Goal: Find contact information: Find contact information

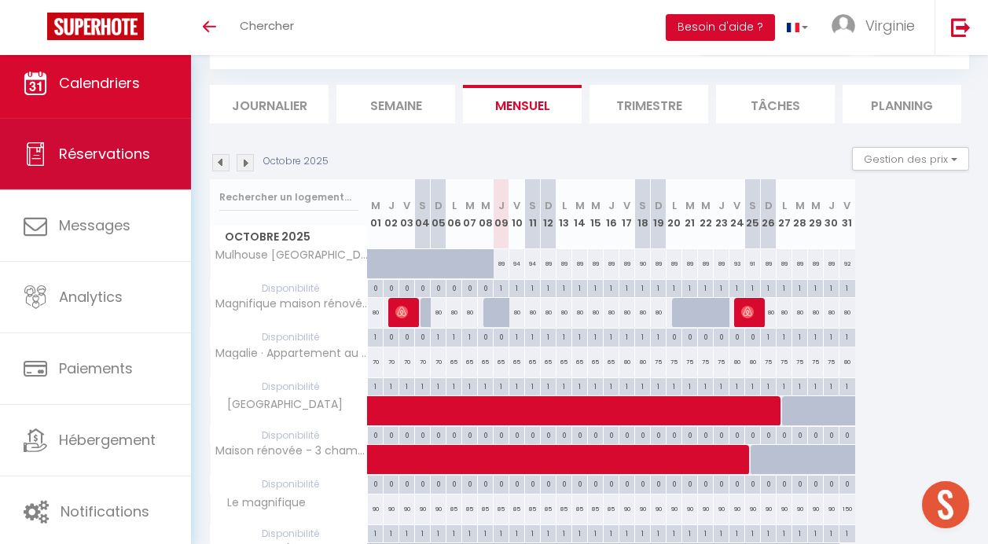
click at [75, 168] on link "Réservations" at bounding box center [95, 154] width 191 height 71
select select "not_cancelled"
select select
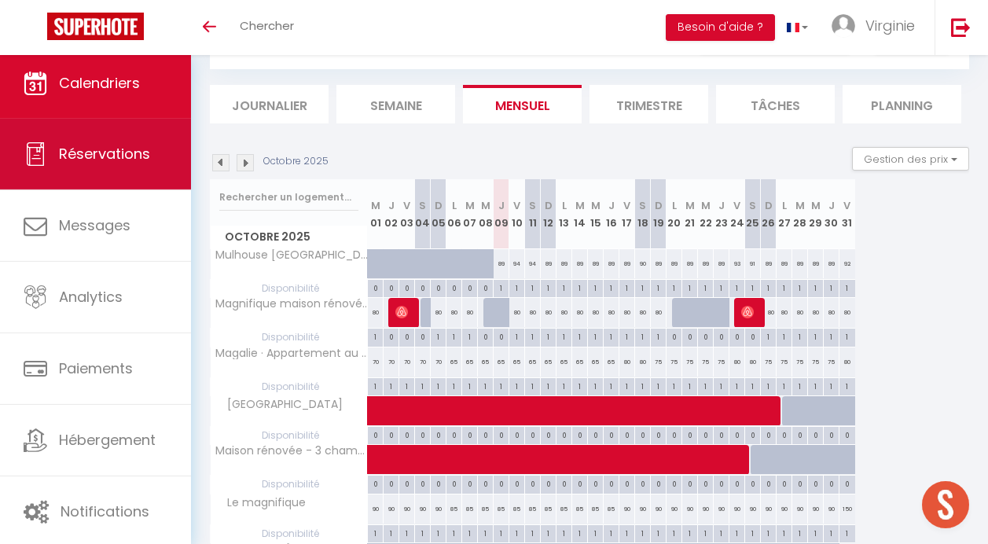
select select
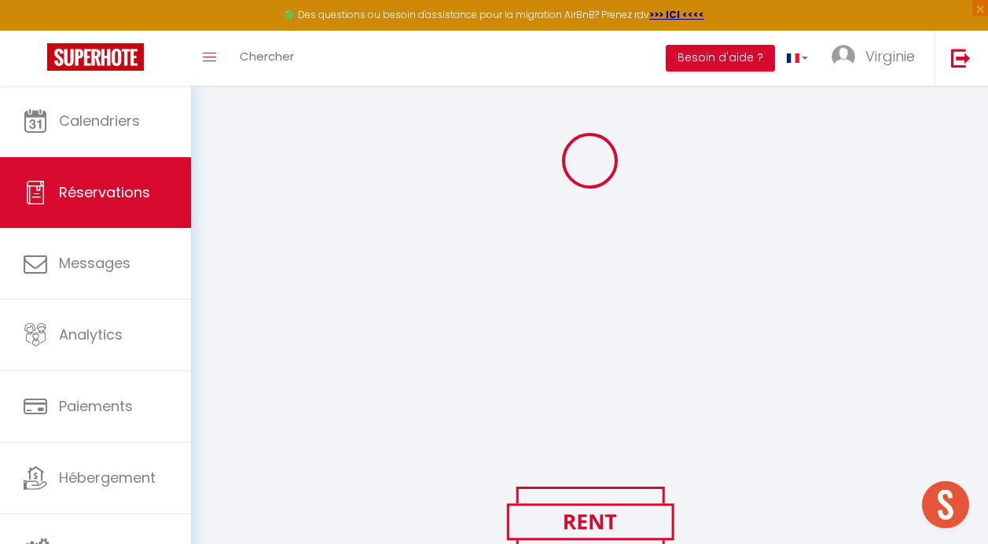
scroll to position [176, 0]
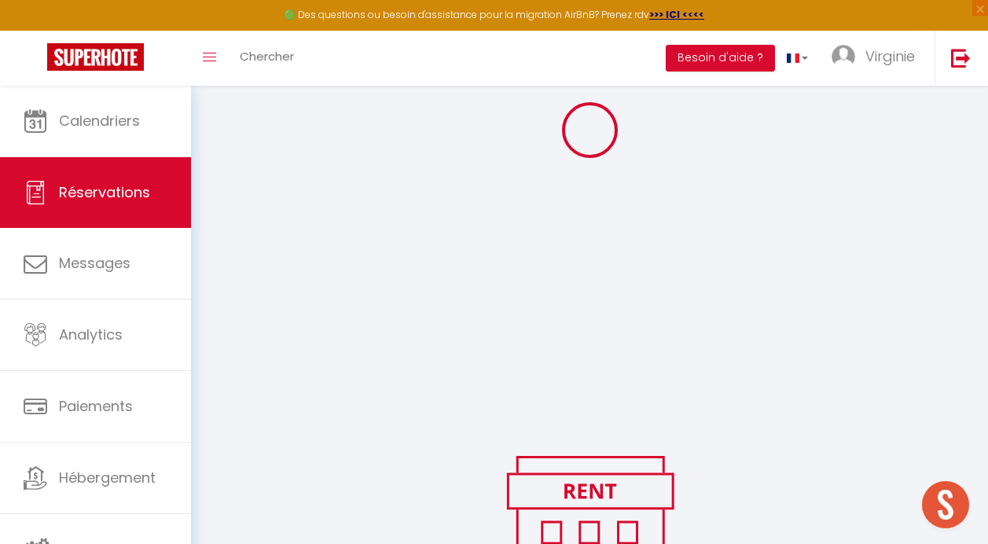
select select
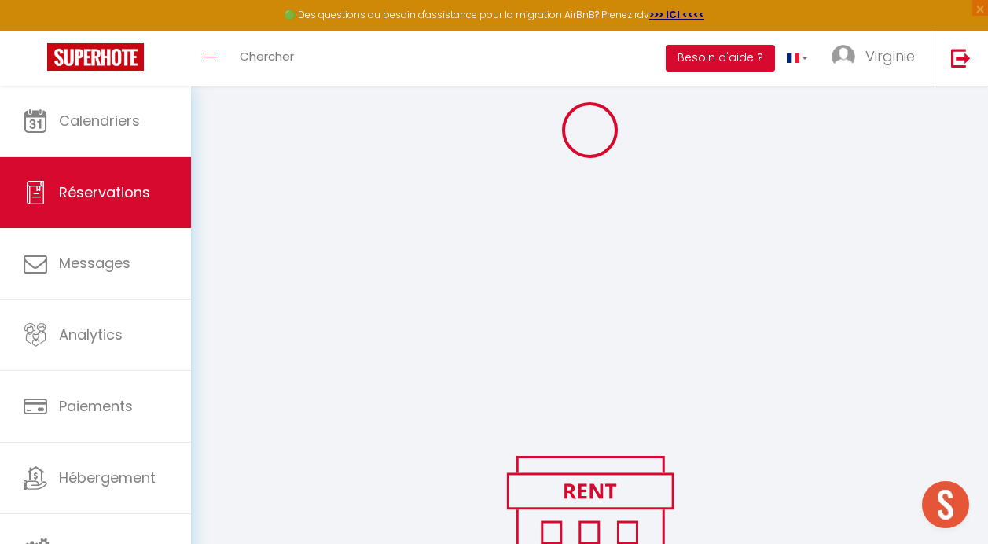
select select
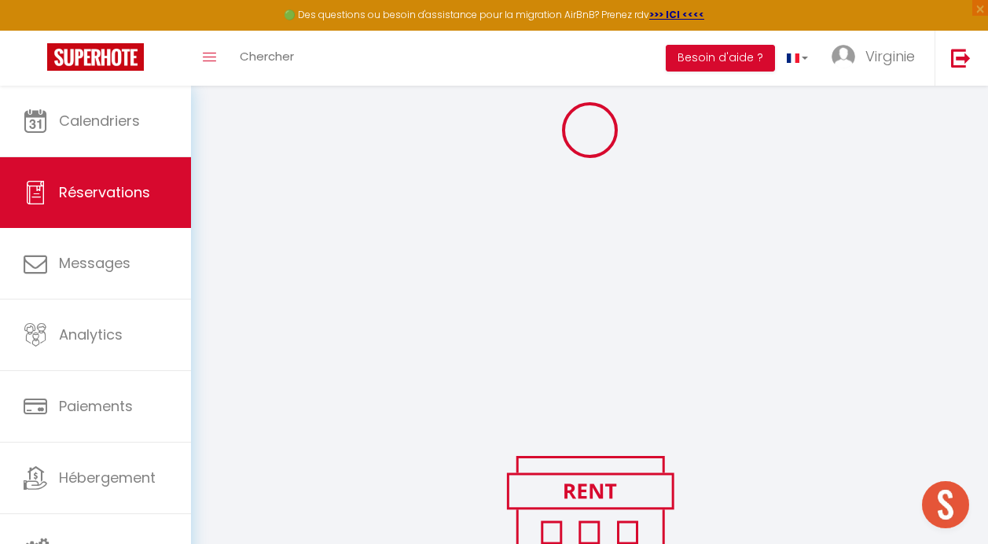
select select
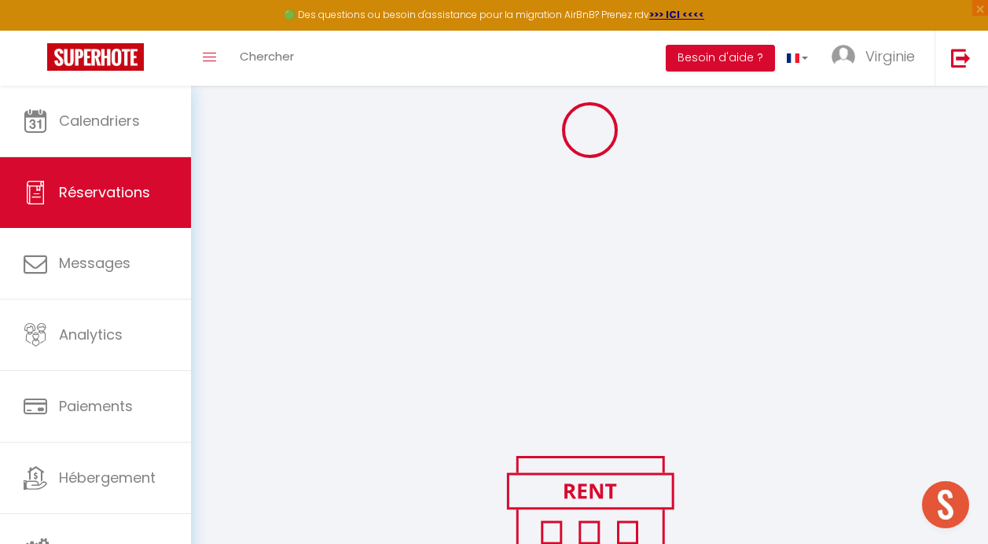
select select
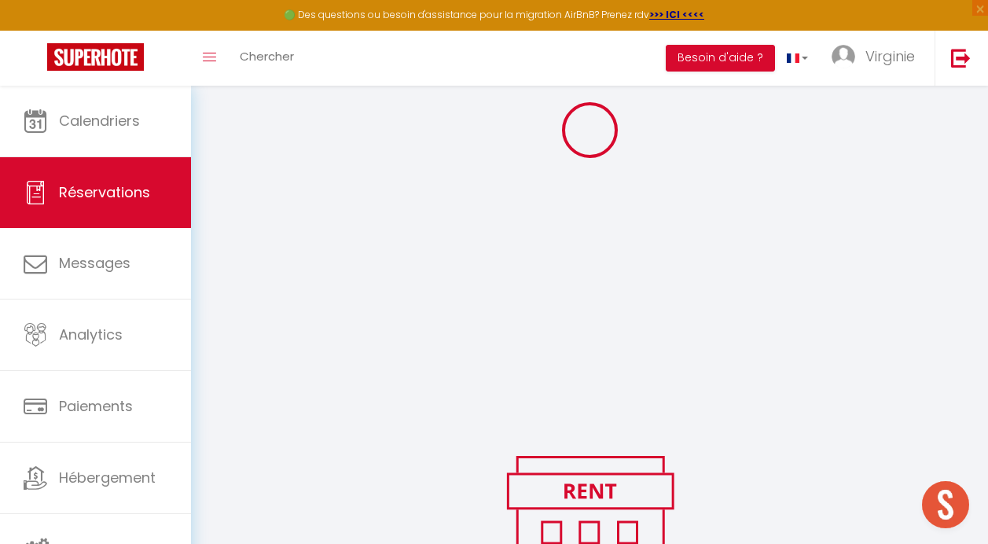
select select
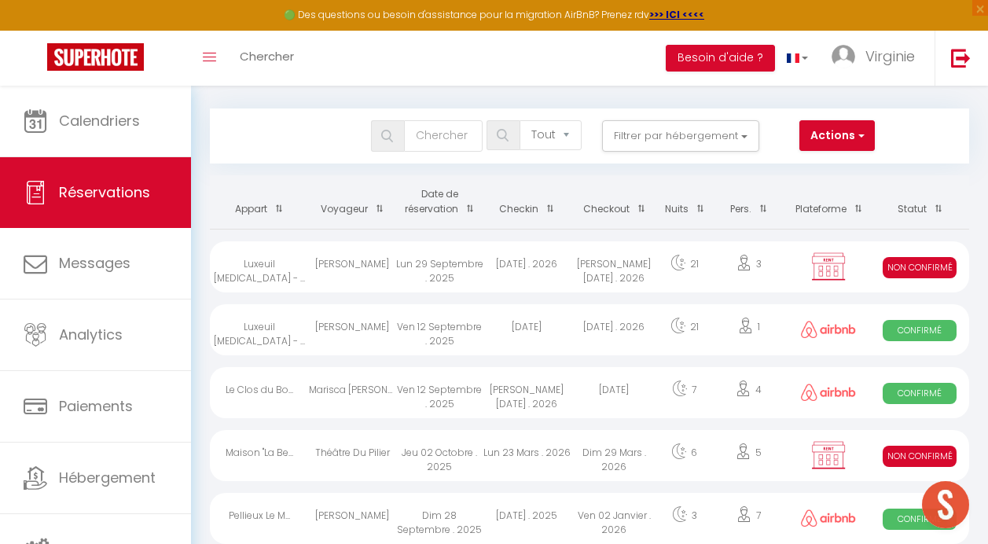
scroll to position [0, 0]
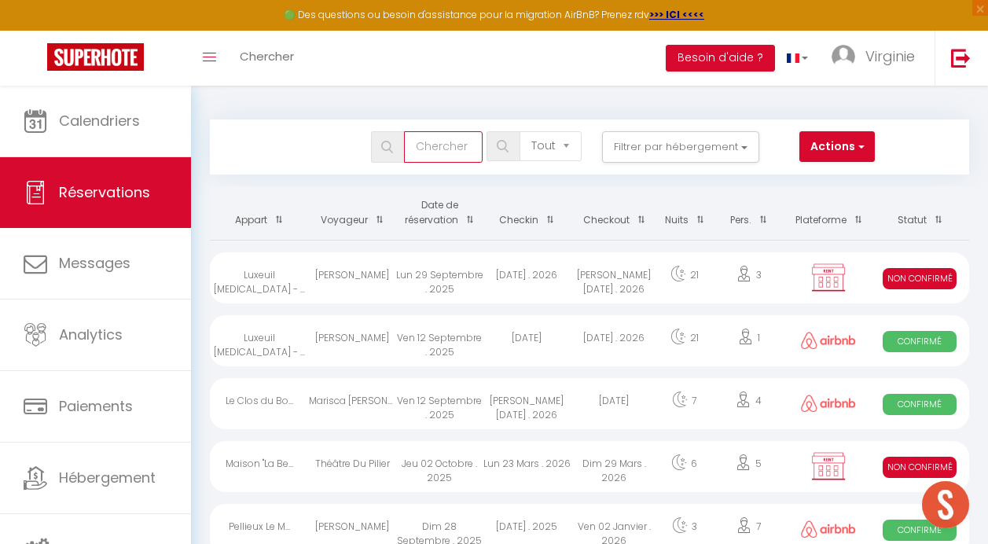
click at [458, 149] on input "text" at bounding box center [443, 146] width 79 height 31
type input "A"
select select
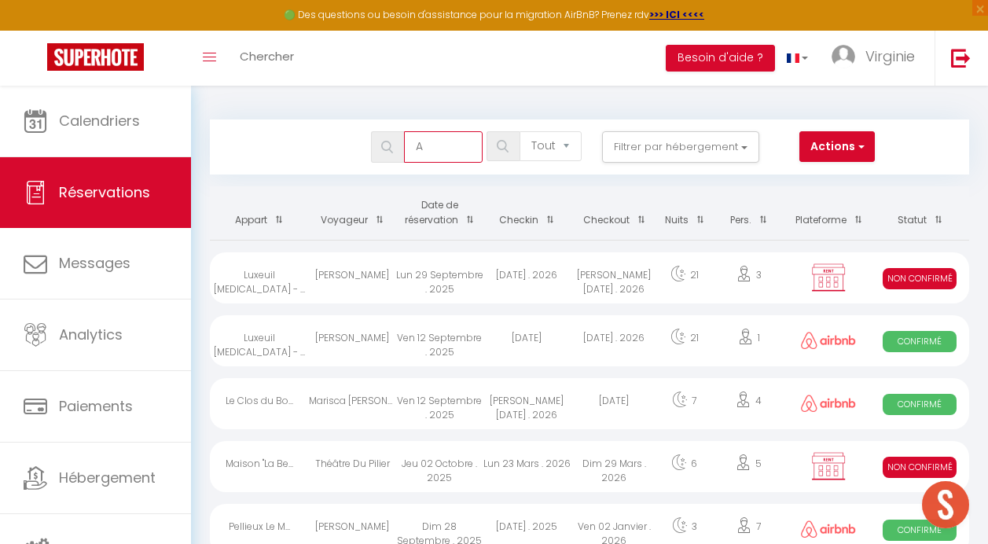
select select
type input "AP"
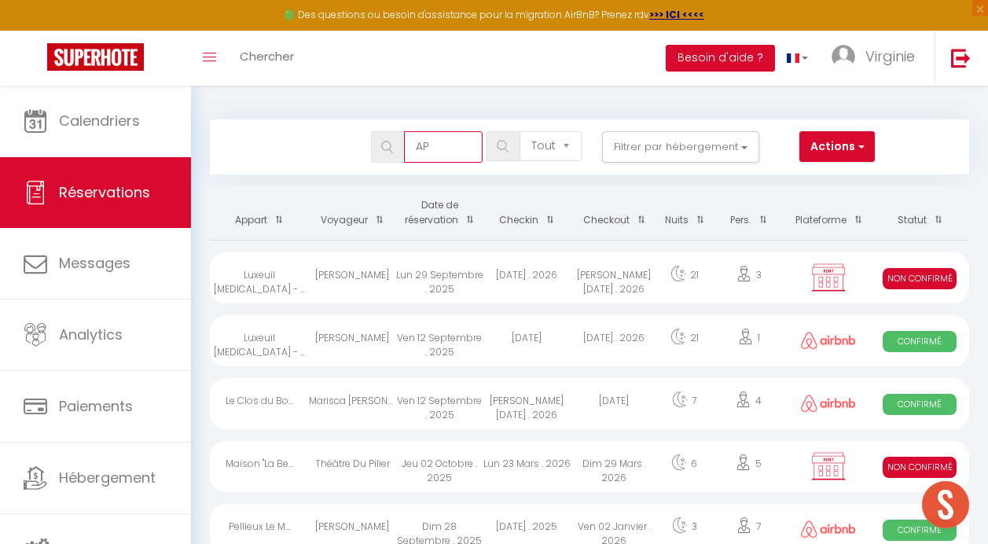
select select
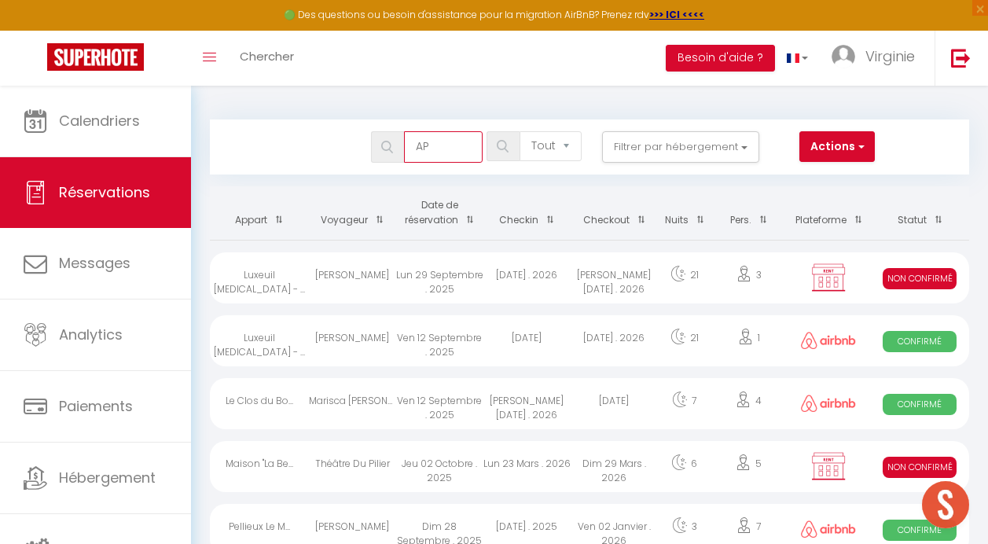
select select
type input "APV"
select select
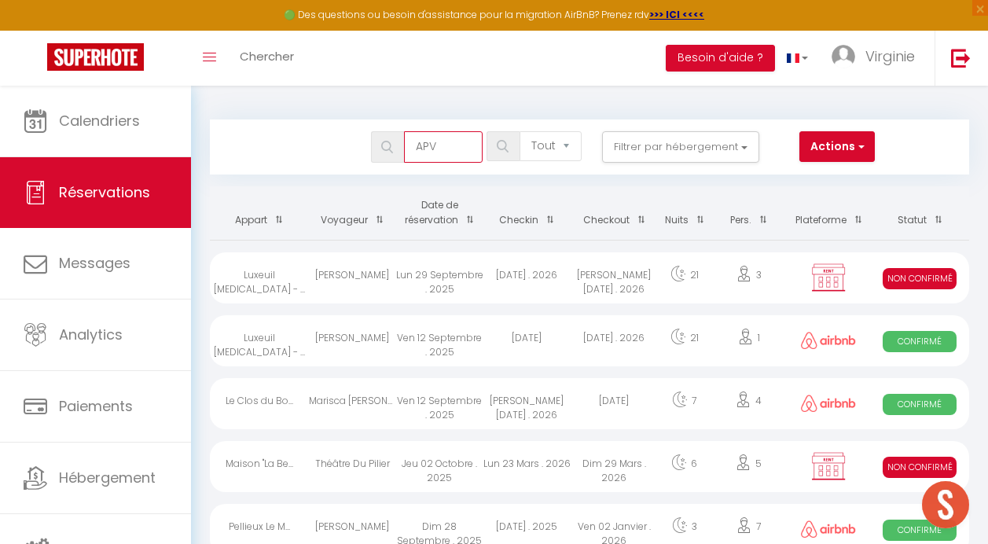
select select
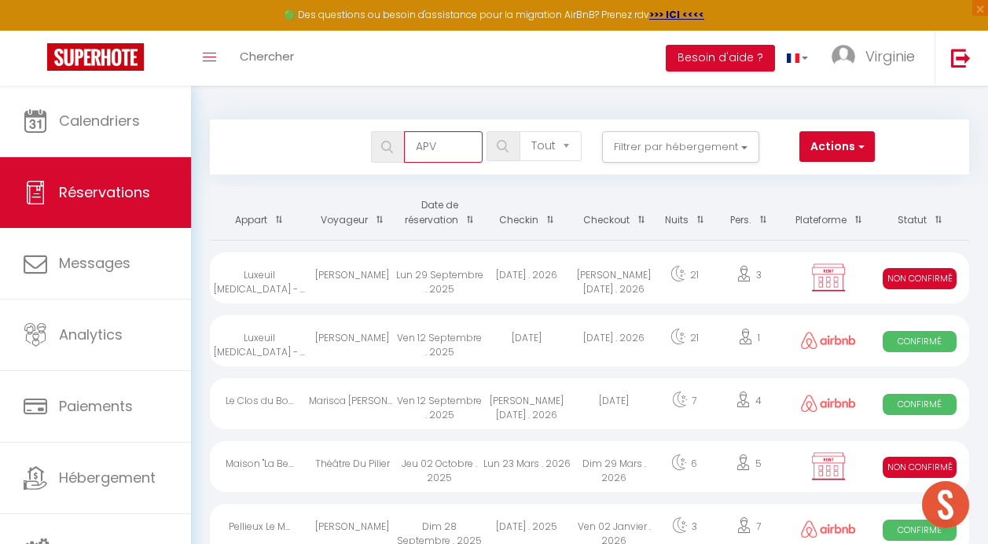
select select
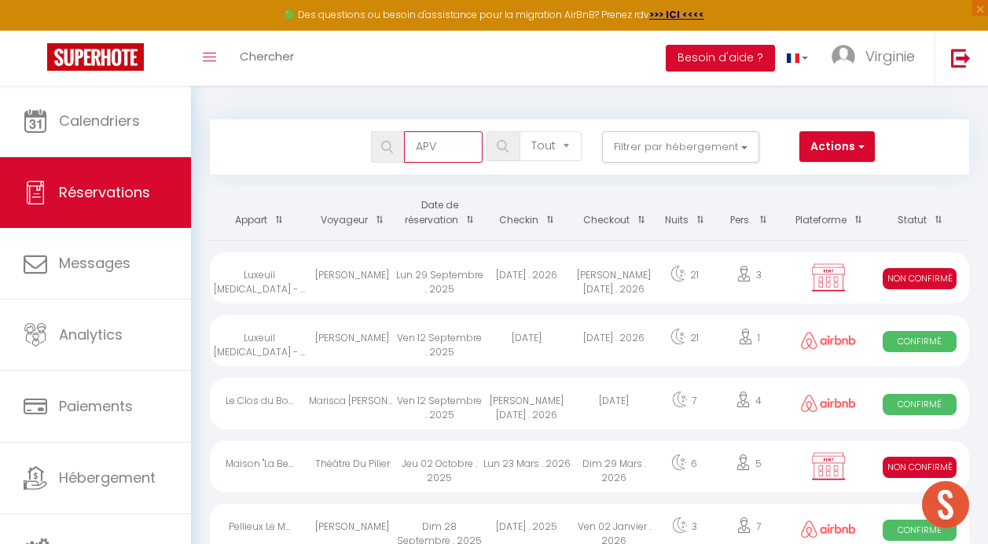
select select
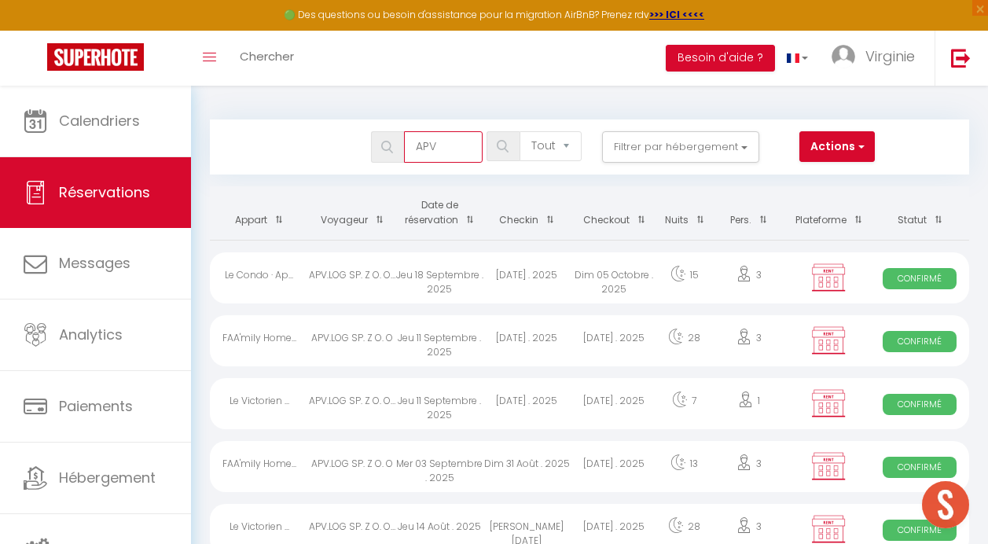
type input "APV"
click at [503, 278] on div "[DATE] . 2025" at bounding box center [526, 277] width 87 height 51
select select "OK"
select select "KO"
select select "0"
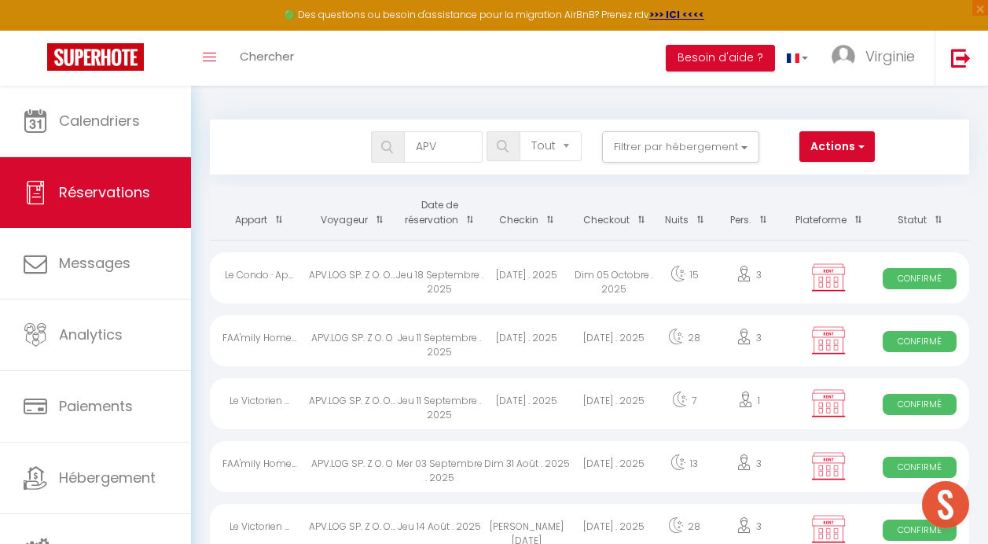
select select "0"
select select "1"
select select
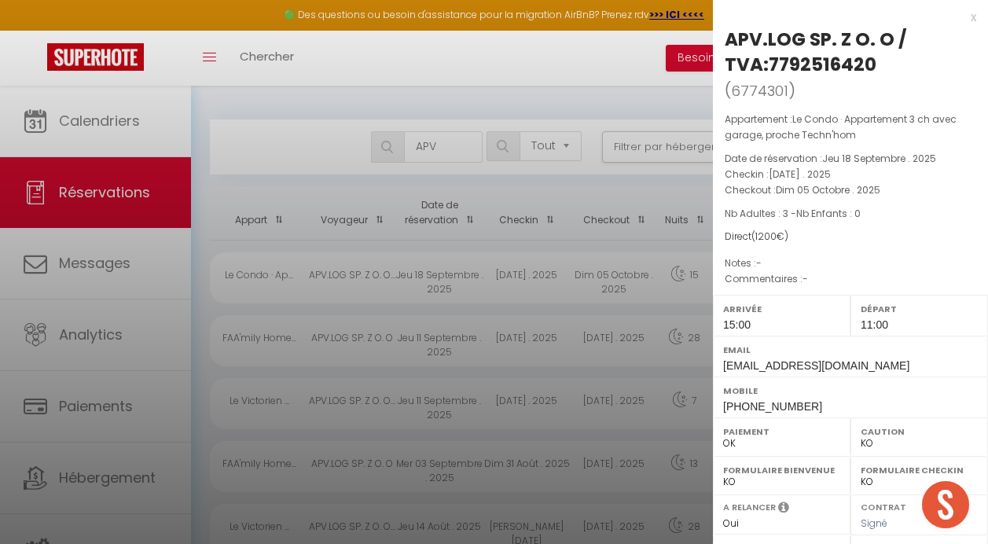
select select "36925"
select select "46264"
drag, startPoint x: 894, startPoint y: 39, endPoint x: 716, endPoint y: 36, distance: 177.6
click at [716, 36] on div "APV.LOG SP. Z O. O / TVA:7792516420 ( 6774301 ) Appartement : Le Condo · Appart…" at bounding box center [850, 401] width 275 height 748
copy div "APV.LOG SP. Z O. O"
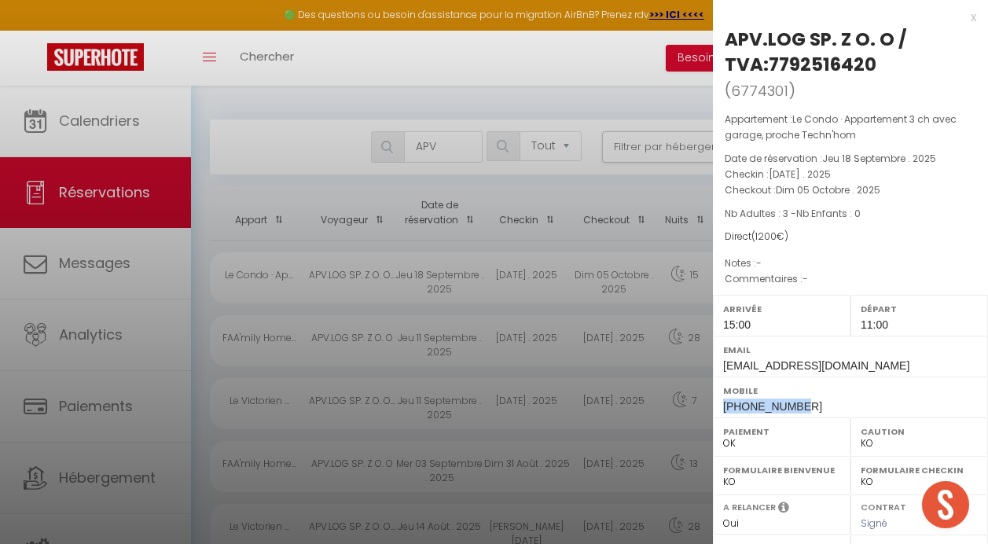
drag, startPoint x: 813, startPoint y: 403, endPoint x: 725, endPoint y: 404, distance: 88.0
click at [725, 404] on div "Mobile [PHONE_NUMBER]" at bounding box center [850, 396] width 275 height 41
copy span "[PHONE_NUMBER]"
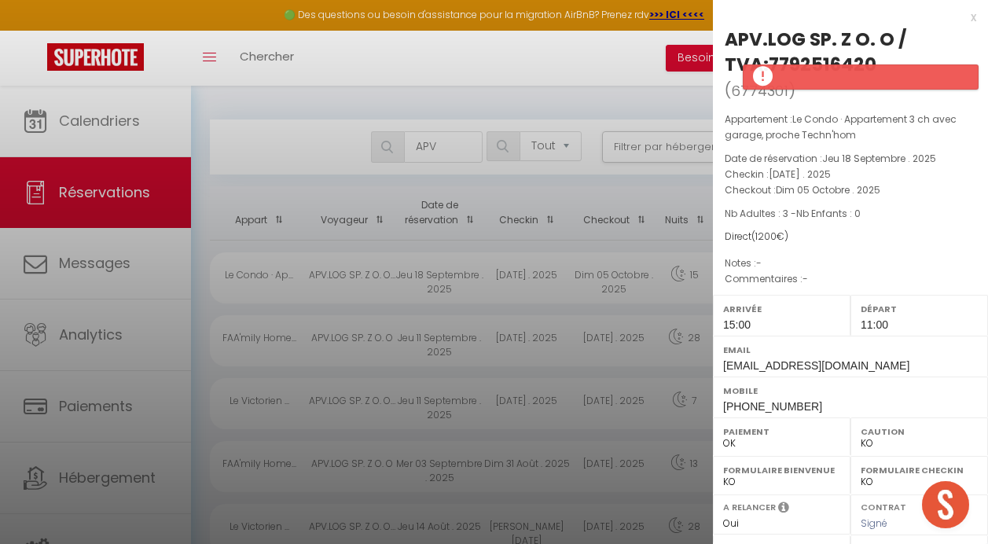
click at [864, 101] on h2 "APV.LOG SP. Z O. O / TVA:7792516420 ( 6774301 )" at bounding box center [850, 65] width 251 height 77
drag, startPoint x: 889, startPoint y: 55, endPoint x: 726, endPoint y: 60, distance: 162.7
click at [726, 60] on div "APV.LOG SP. Z O. O / TVA:7792516420" at bounding box center [850, 52] width 251 height 50
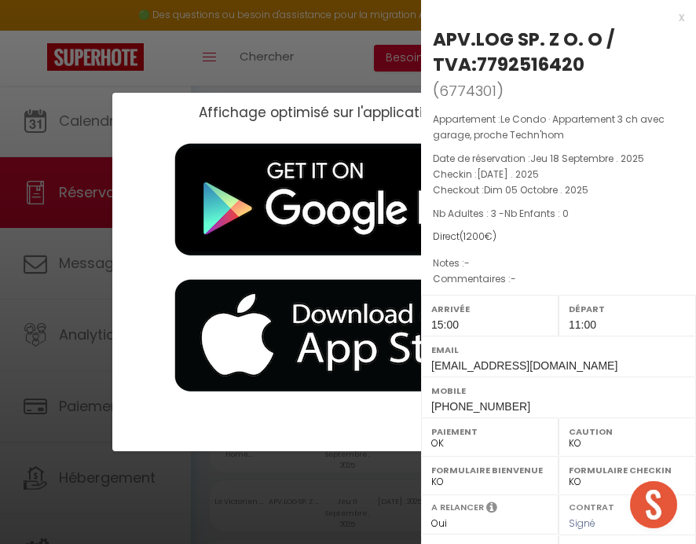
copy div "TVA:7792516420"
click at [672, 20] on div "x" at bounding box center [552, 17] width 263 height 19
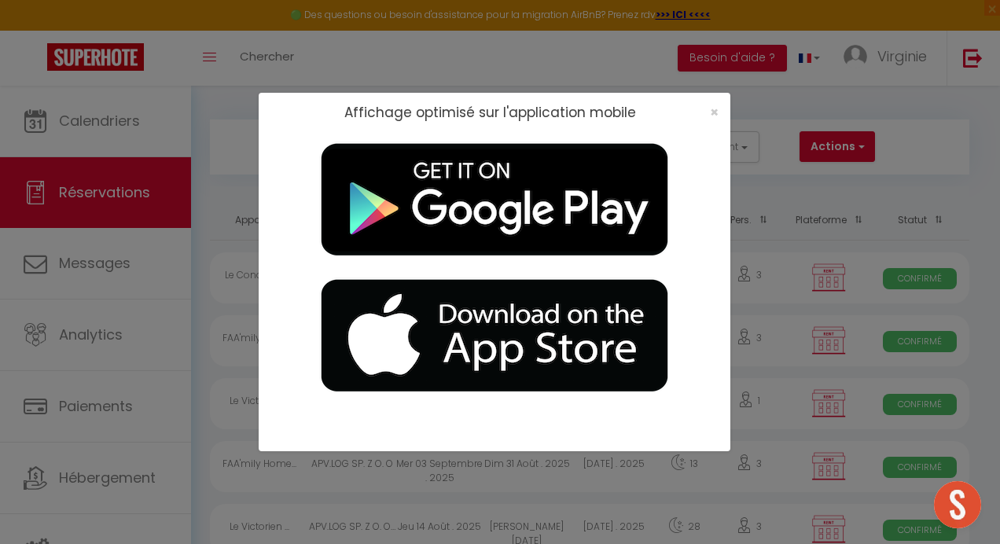
click at [795, 189] on div "Affichage optimisé sur l'application mobile ×" at bounding box center [500, 272] width 1000 height 544
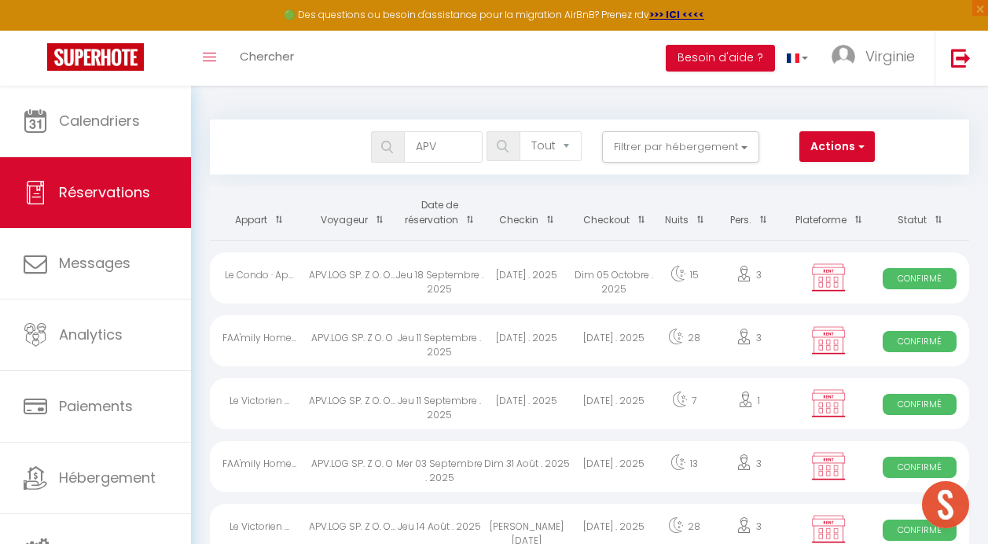
click at [340, 276] on div "APV.LOG SP. Z O. O / TVA:7792516420" at bounding box center [352, 277] width 87 height 51
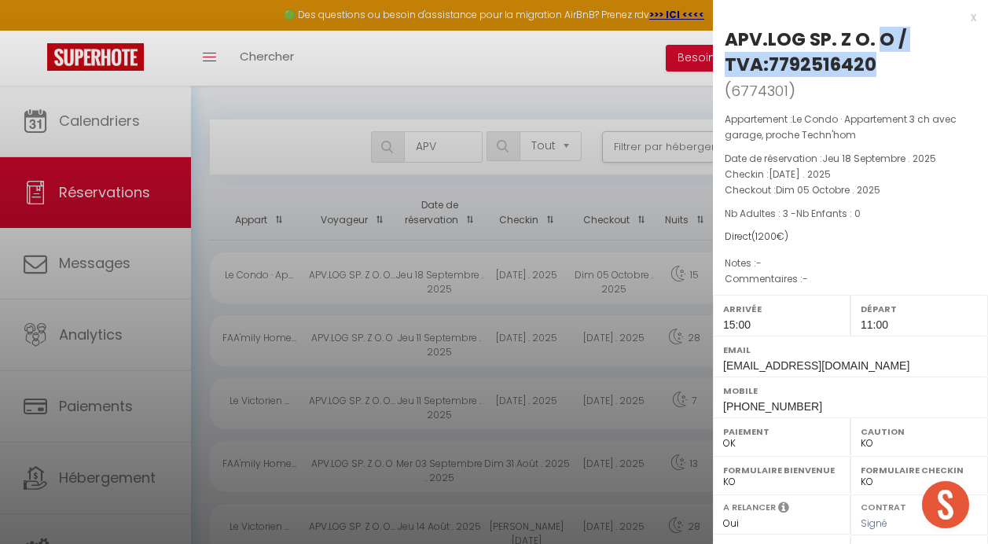
drag, startPoint x: 892, startPoint y: 37, endPoint x: 725, endPoint y: 39, distance: 166.6
click at [725, 39] on div "APV.LOG SP. Z O. O / TVA:7792516420" at bounding box center [850, 52] width 251 height 50
copy div "APV.LOG SP. Z O. O"
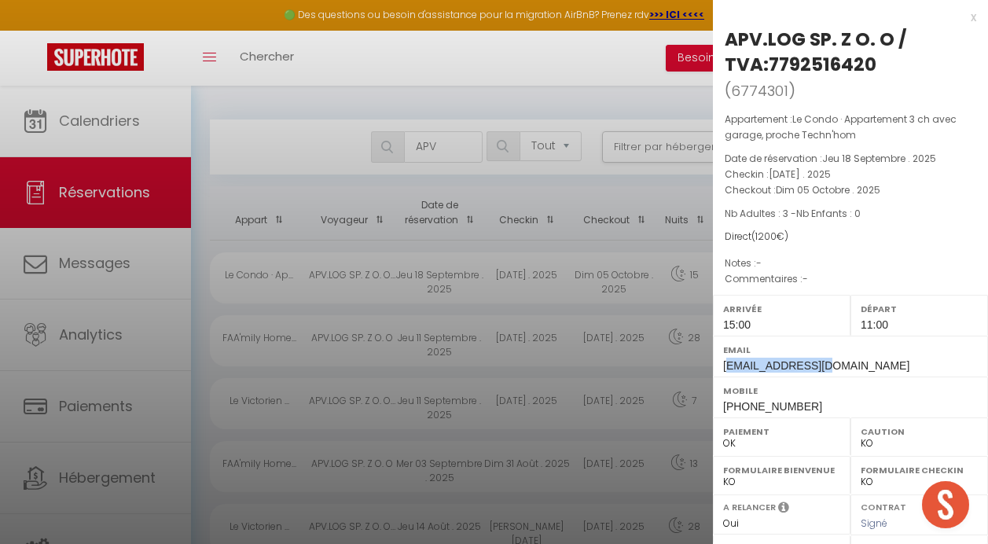
drag, startPoint x: 831, startPoint y: 362, endPoint x: 728, endPoint y: 372, distance: 104.2
click at [728, 372] on div "Email [EMAIL_ADDRESS][DOMAIN_NAME]" at bounding box center [850, 356] width 275 height 41
click at [857, 360] on div "Email [EMAIL_ADDRESS][DOMAIN_NAME]" at bounding box center [850, 356] width 275 height 41
drag, startPoint x: 850, startPoint y: 365, endPoint x: 725, endPoint y: 371, distance: 125.1
click at [725, 371] on div "Email [EMAIL_ADDRESS][DOMAIN_NAME]" at bounding box center [850, 356] width 275 height 41
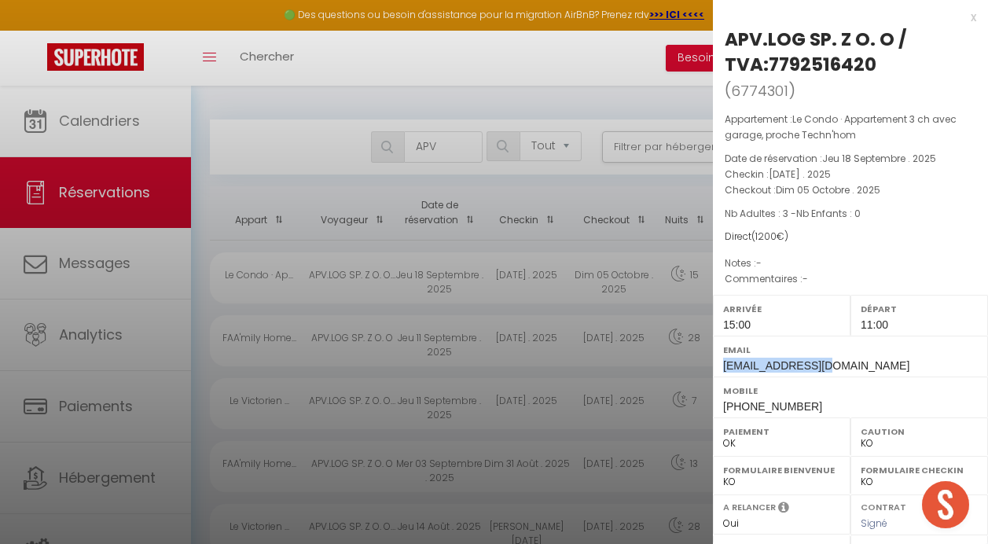
copy span "[EMAIL_ADDRESS][DOMAIN_NAME]"
drag, startPoint x: 817, startPoint y: 405, endPoint x: 720, endPoint y: 410, distance: 97.6
click at [720, 410] on div "Mobile [PHONE_NUMBER]" at bounding box center [850, 396] width 275 height 41
drag, startPoint x: 720, startPoint y: 410, endPoint x: 733, endPoint y: 403, distance: 15.1
copy span "[PHONE_NUMBER]"
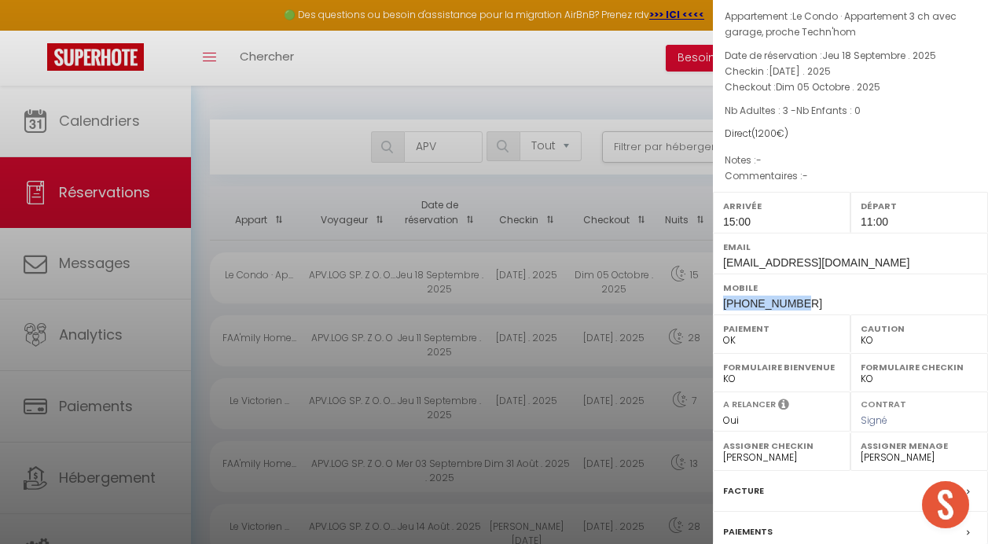
scroll to position [157, 0]
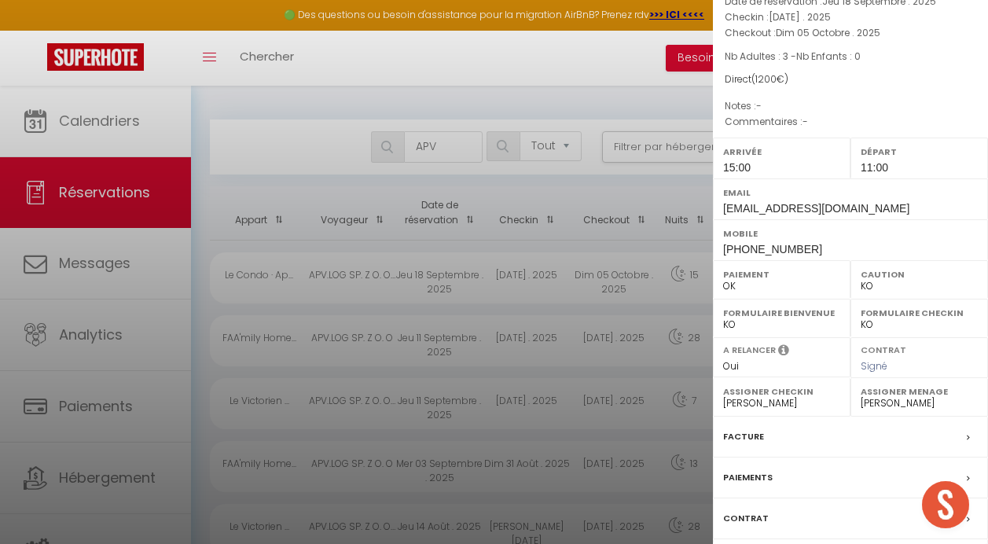
click at [768, 441] on div "Facture" at bounding box center [850, 437] width 275 height 41
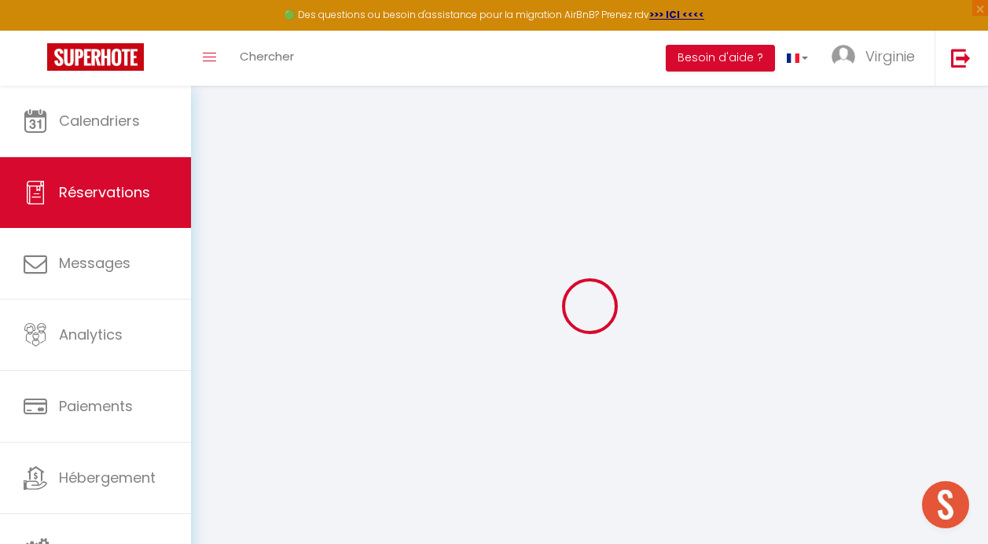
type input "APV.LOG"
type input "SP. Z O. O / TVA:7792516420"
type input "[EMAIL_ADDRESS][DOMAIN_NAME]"
type input "[PERSON_NAME][EMAIL_ADDRESS][DOMAIN_NAME]"
type input "[PHONE_NUMBER]"
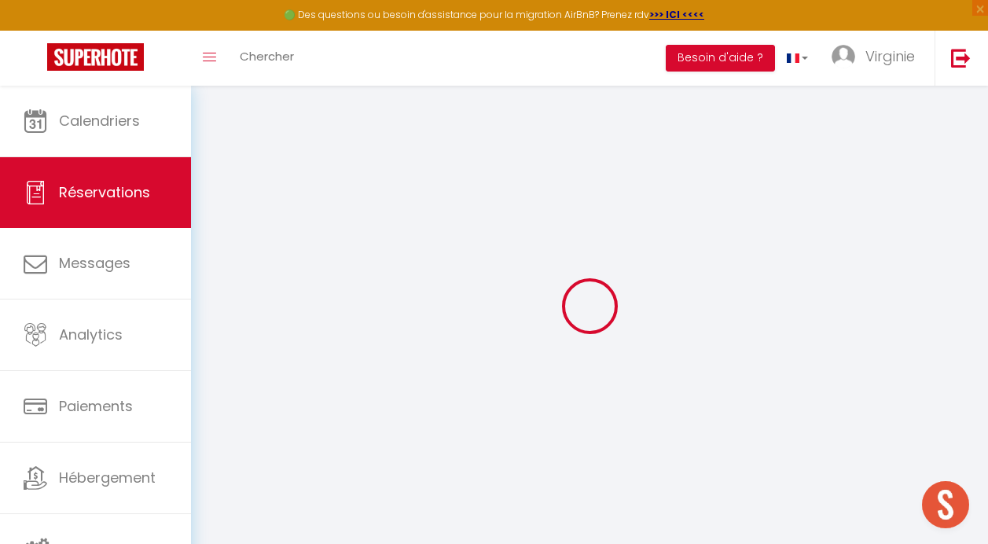
type input "60-791"
type input "UL REYMONTA 9"
type input "POZNAN"
select select "PL"
select select "54569"
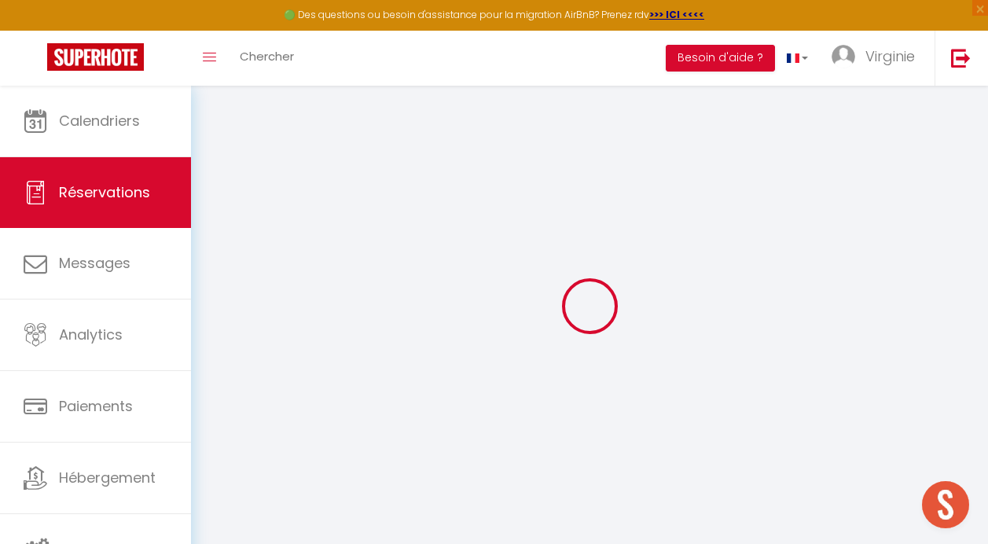
select select "1"
type input "[DATE]"
select select
type input "Dim 05 Octobre 2025"
select select
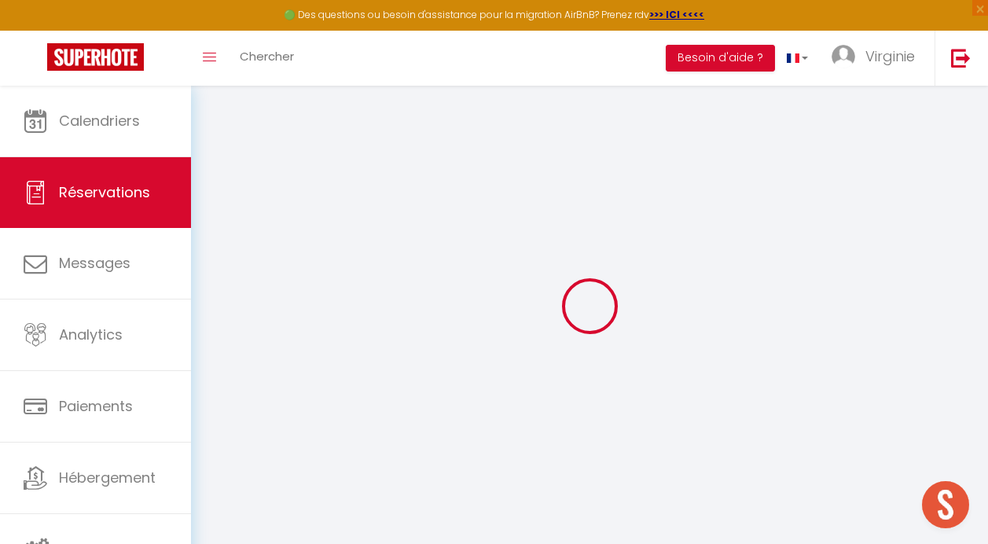
type input "3"
select select "12"
select select "14"
type input "1050.75"
checkbox input "true"
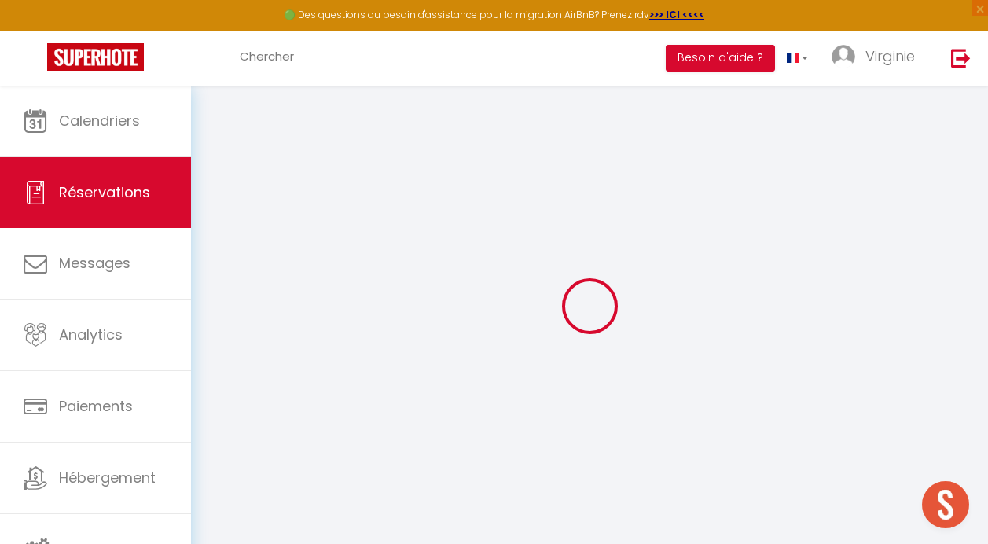
type input "0"
select select
checkbox input "true"
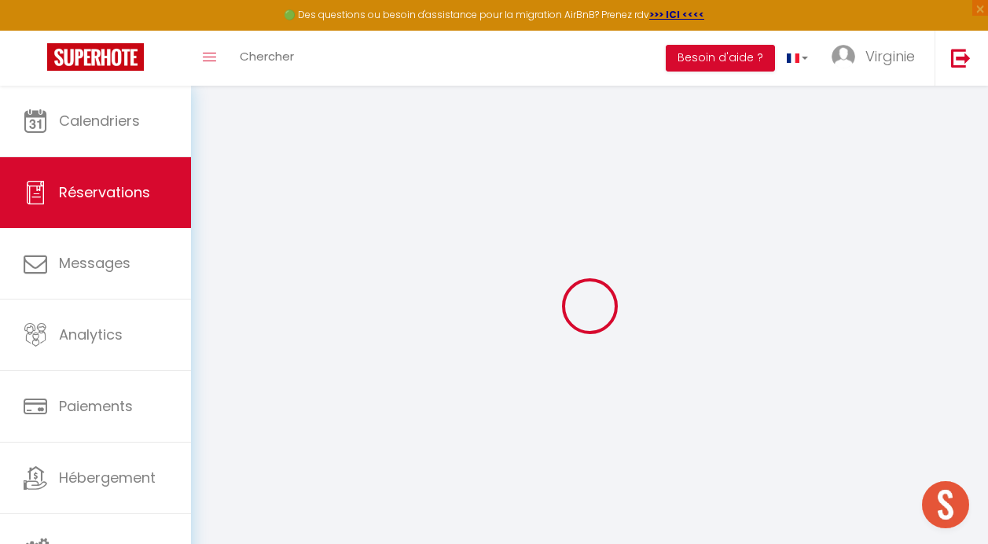
select select
checkbox input "true"
select select
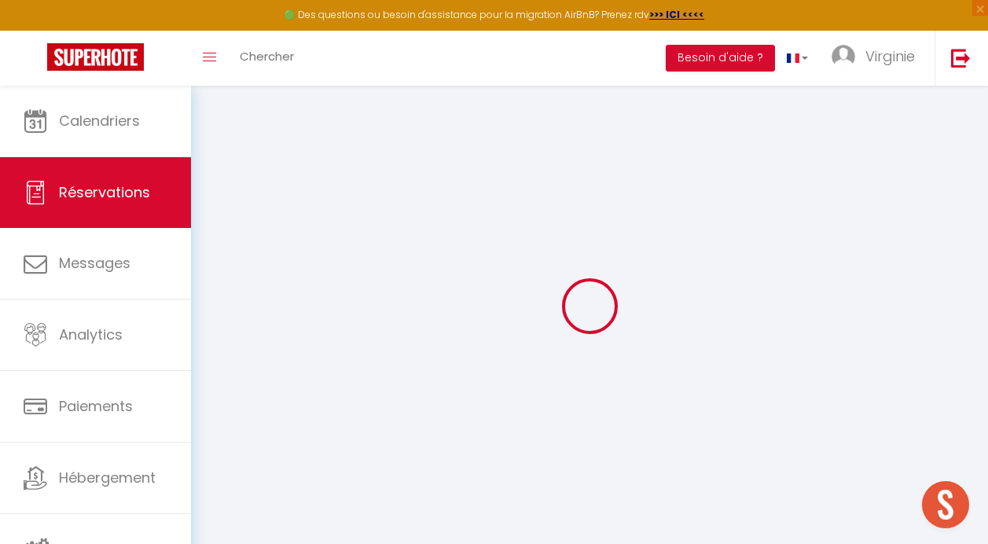
checkbox input "true"
select select
checkbox input "true"
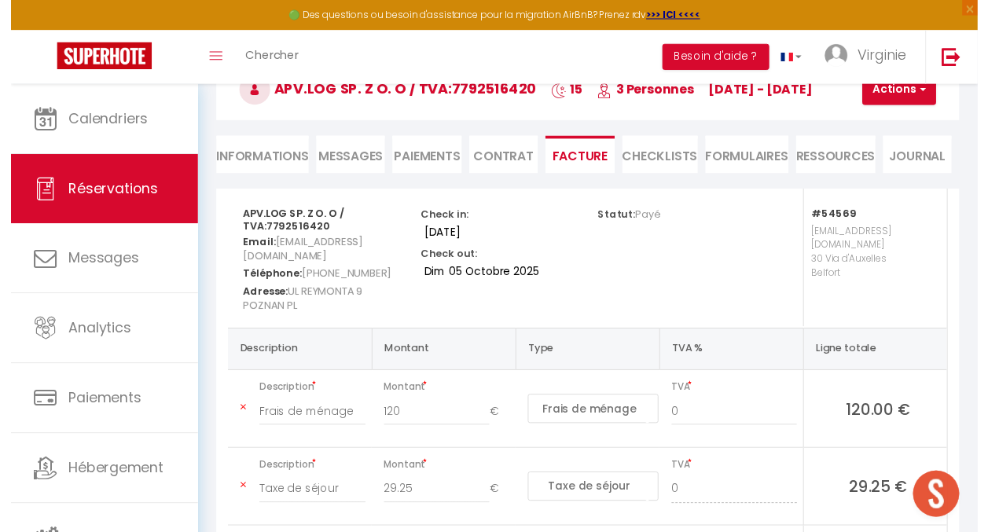
scroll to position [79, 0]
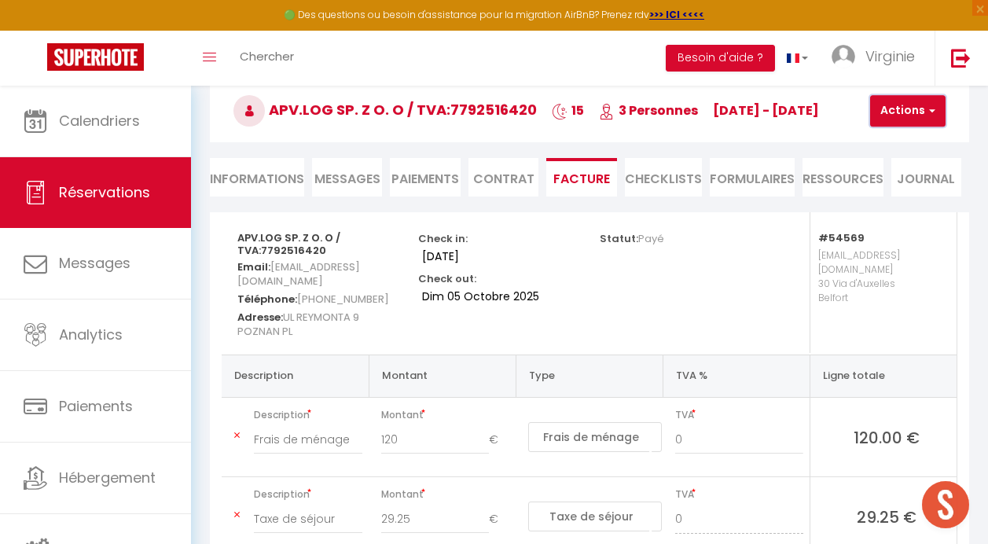
click at [889, 104] on button "Actions" at bounding box center [907, 110] width 75 height 31
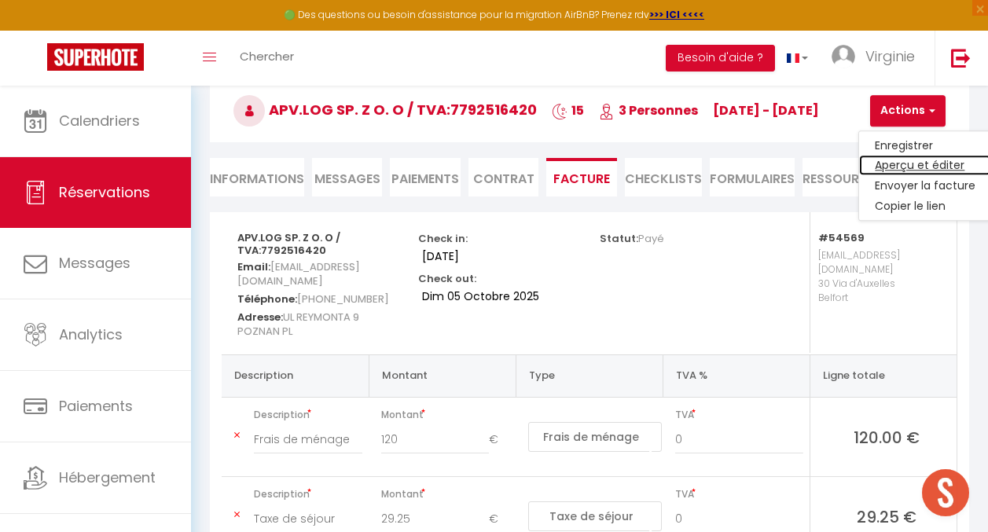
click at [901, 167] on link "Aperçu et éditer" at bounding box center [925, 166] width 132 height 20
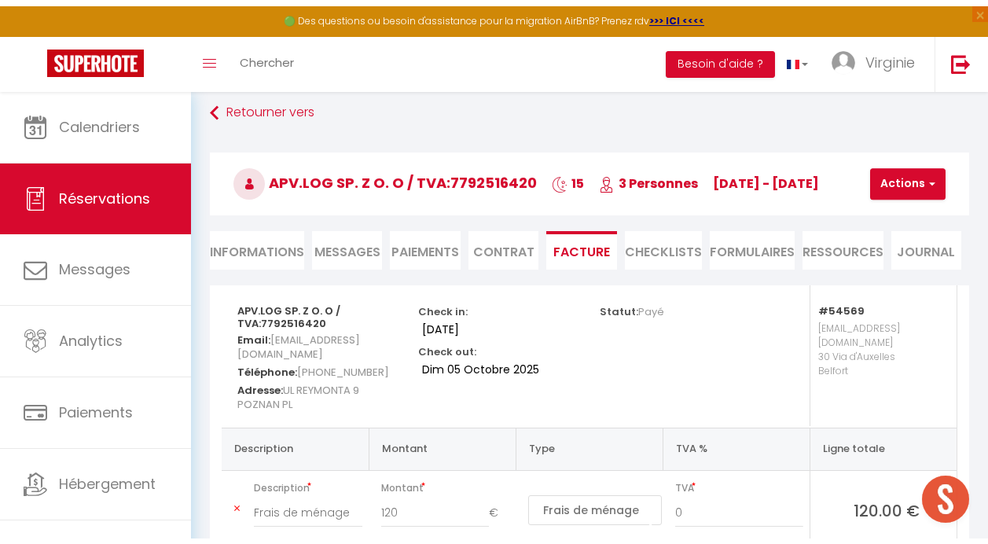
scroll to position [145, 0]
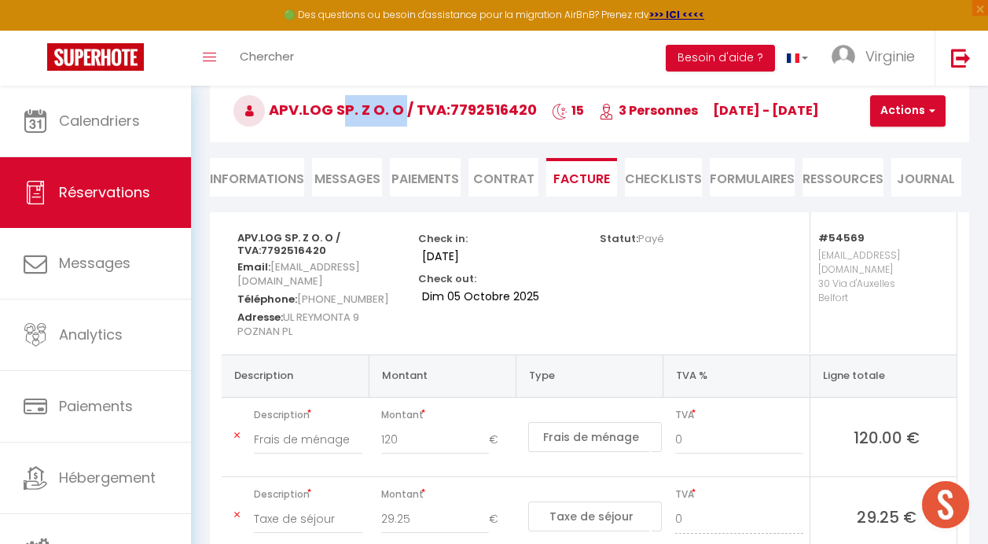
drag, startPoint x: 336, startPoint y: 109, endPoint x: 399, endPoint y: 107, distance: 62.9
click at [399, 107] on span "APV.LOG SP. Z O. O / TVA:7792516420" at bounding box center [384, 110] width 303 height 20
copy span "SP. Z O. O"
drag, startPoint x: 448, startPoint y: 106, endPoint x: 527, endPoint y: 111, distance: 78.7
click at [527, 111] on span "APV.LOG SP. Z O. O / TVA:7792516420" at bounding box center [384, 110] width 303 height 20
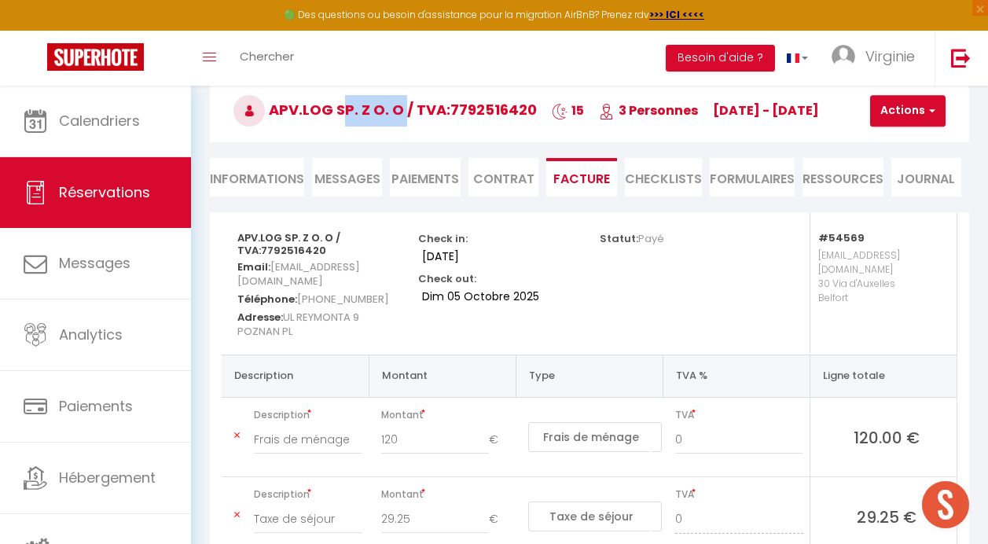
copy span "7792516420"
click at [914, 117] on button "Actions" at bounding box center [907, 110] width 75 height 31
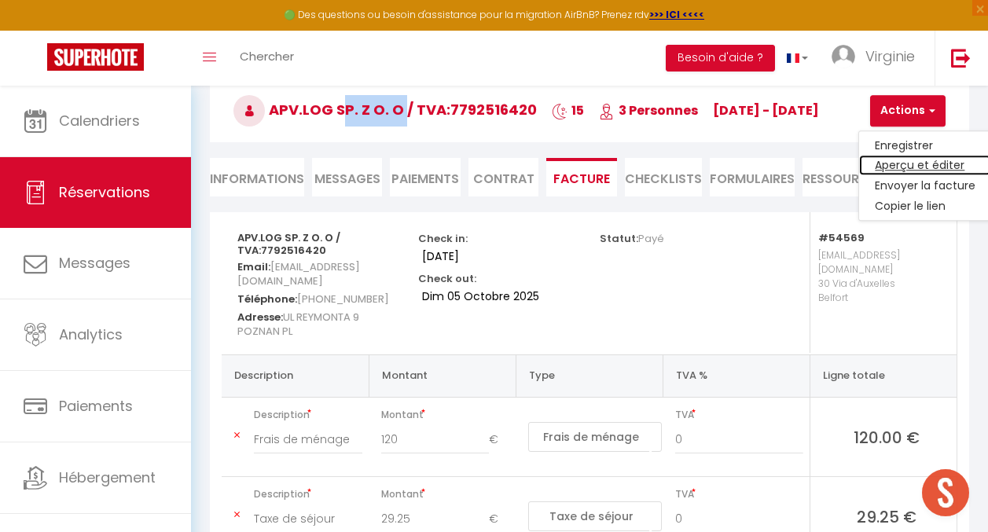
click at [903, 164] on link "Aperçu et éditer" at bounding box center [925, 166] width 132 height 20
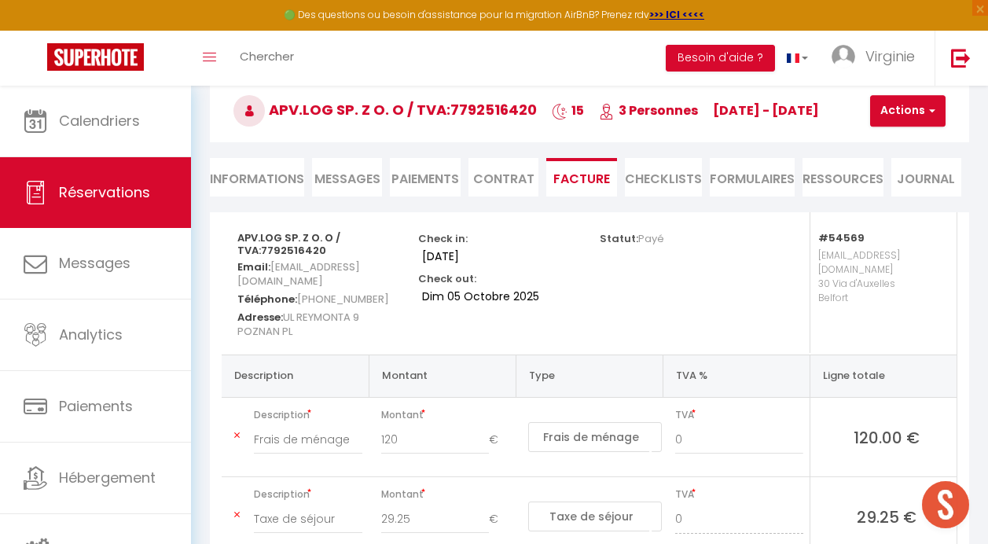
click at [244, 183] on li "Informations" at bounding box center [257, 177] width 94 height 39
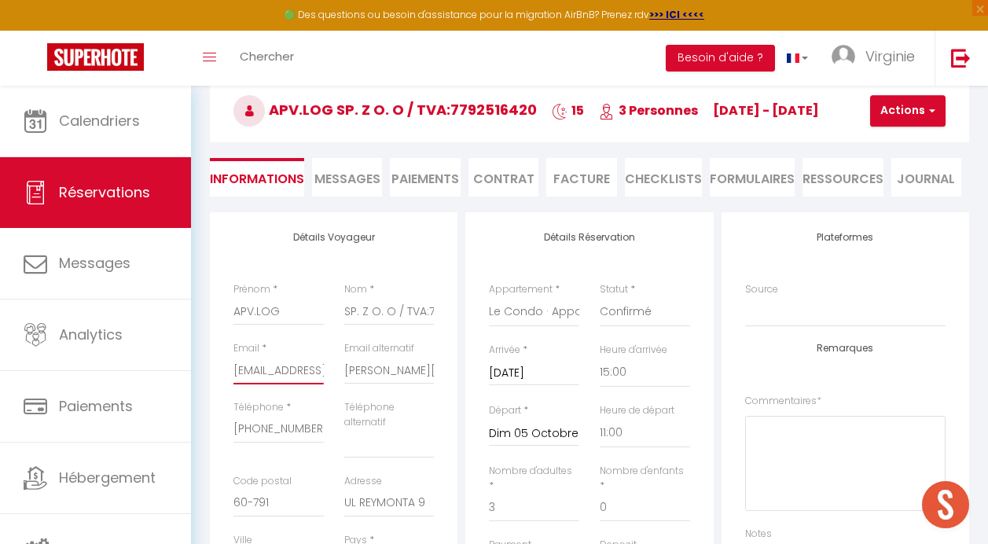
scroll to position [0, 11]
drag, startPoint x: 233, startPoint y: 370, endPoint x: 352, endPoint y: 368, distance: 118.7
click at [352, 368] on div "Email * [EMAIL_ADDRESS][DOMAIN_NAME] Email alternatif [PERSON_NAME][EMAIL_ADDRE…" at bounding box center [334, 370] width 222 height 59
drag, startPoint x: 333, startPoint y: 108, endPoint x: 325, endPoint y: 110, distance: 8.2
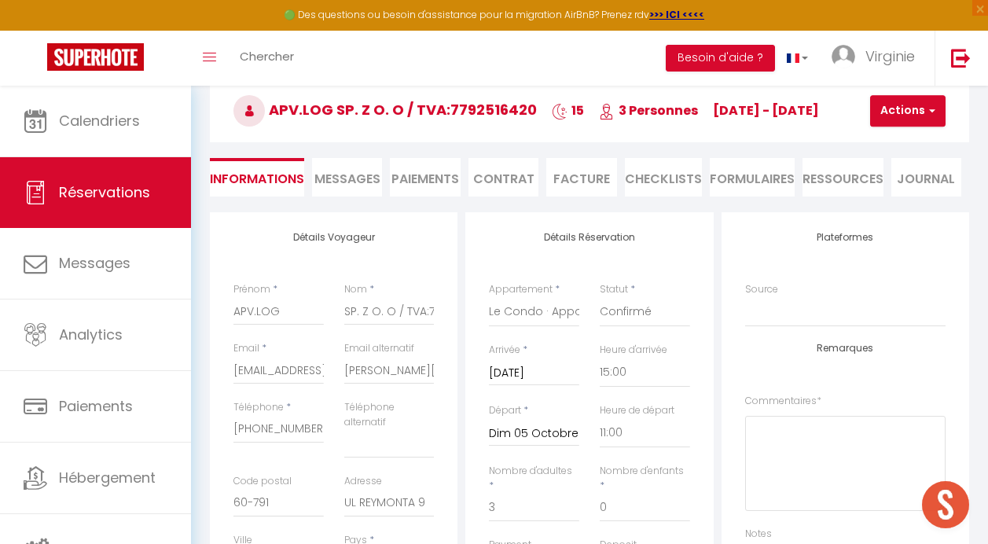
click at [325, 110] on span "APV.LOG SP. Z O. O / TVA:7792516420" at bounding box center [384, 110] width 303 height 20
drag, startPoint x: 325, startPoint y: 110, endPoint x: 277, endPoint y: 110, distance: 47.9
click at [277, 110] on span "APV.LOG SP. Z O. O / TVA:7792516420" at bounding box center [384, 110] width 303 height 20
drag, startPoint x: 271, startPoint y: 111, endPoint x: 332, endPoint y: 112, distance: 60.5
click at [332, 112] on span "APV.LOG SP. Z O. O / TVA:7792516420" at bounding box center [384, 110] width 303 height 20
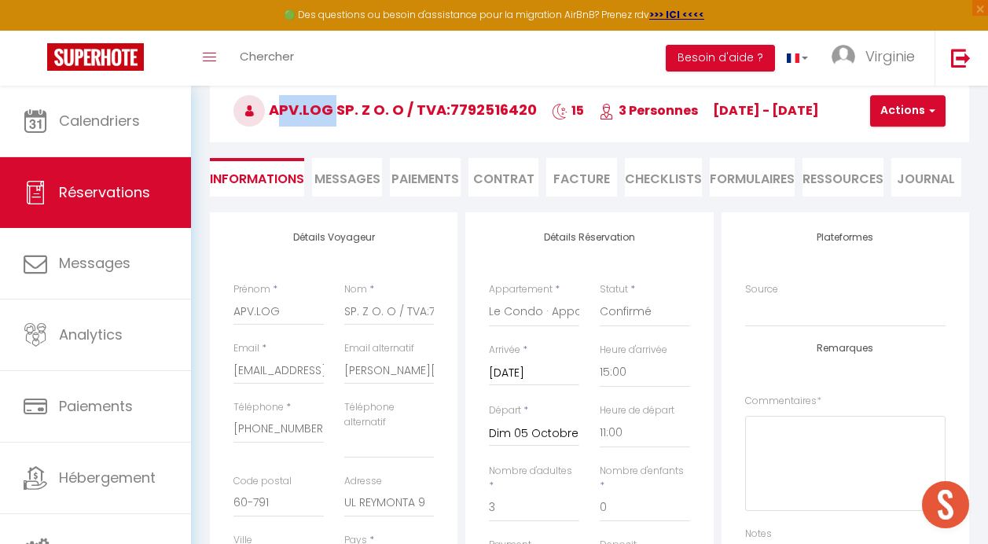
drag, startPoint x: 332, startPoint y: 112, endPoint x: 322, endPoint y: 114, distance: 9.7
copy span "APV.LOG"
drag, startPoint x: 336, startPoint y: 110, endPoint x: 404, endPoint y: 107, distance: 68.4
click at [404, 107] on span "APV.LOG SP. Z O. O / TVA:7792516420" at bounding box center [384, 110] width 303 height 20
drag, startPoint x: 404, startPoint y: 107, endPoint x: 396, endPoint y: 109, distance: 8.2
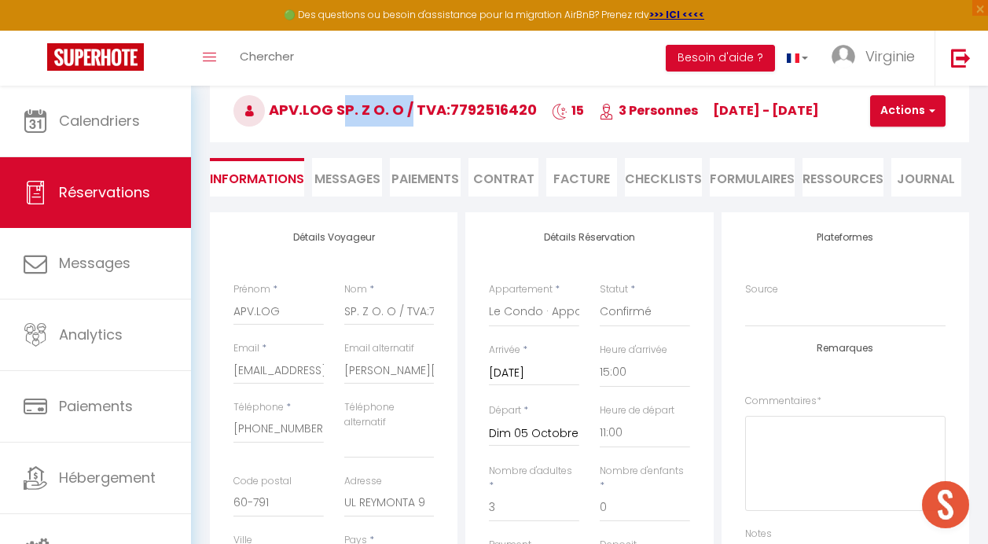
copy span "SP. Z O. O"
drag, startPoint x: 234, startPoint y: 429, endPoint x: 317, endPoint y: 424, distance: 82.7
click at [317, 424] on input "[PHONE_NUMBER]" at bounding box center [278, 429] width 90 height 28
drag, startPoint x: 336, startPoint y: 111, endPoint x: 276, endPoint y: 116, distance: 60.8
click at [276, 116] on span "APV.LOG SP. Z O. O / TVA:7792516420" at bounding box center [384, 110] width 303 height 20
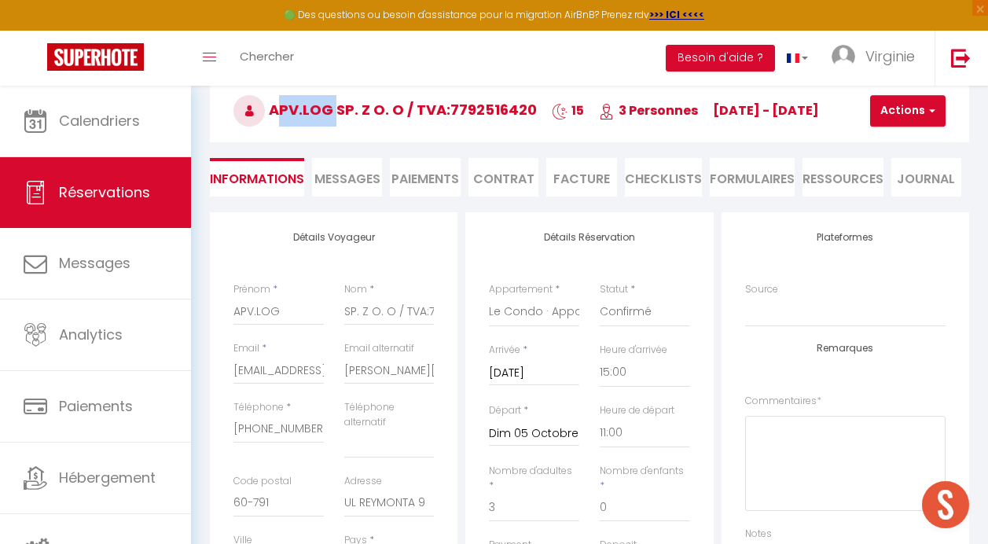
drag, startPoint x: 276, startPoint y: 116, endPoint x: 284, endPoint y: 110, distance: 10.1
drag, startPoint x: 337, startPoint y: 113, endPoint x: 403, endPoint y: 108, distance: 66.2
click at [403, 108] on span "APV.LOG SP. Z O. O / TVA:7792516420" at bounding box center [384, 110] width 303 height 20
drag, startPoint x: 452, startPoint y: 110, endPoint x: 513, endPoint y: 109, distance: 61.3
click at [513, 109] on span "APV.LOG SP. Z O. O / TVA:7792516420" at bounding box center [384, 110] width 303 height 20
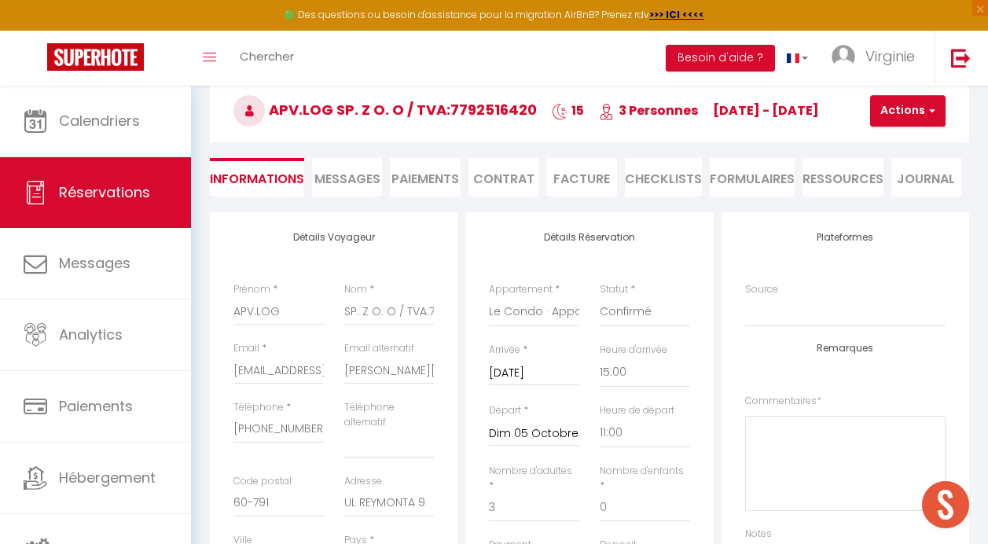
drag, startPoint x: 513, startPoint y: 109, endPoint x: 450, endPoint y: 103, distance: 64.0
click at [450, 103] on span "APV.LOG SP. Z O. O / TVA:7792516420" at bounding box center [384, 110] width 303 height 20
drag, startPoint x: 450, startPoint y: 108, endPoint x: 534, endPoint y: 105, distance: 84.9
click at [534, 105] on h3 "APV.LOG SP. Z O. O / TVA:7792516420 15 3 Personnes [DATE] - [DATE]" at bounding box center [589, 110] width 759 height 63
drag, startPoint x: 534, startPoint y: 105, endPoint x: 523, endPoint y: 109, distance: 12.4
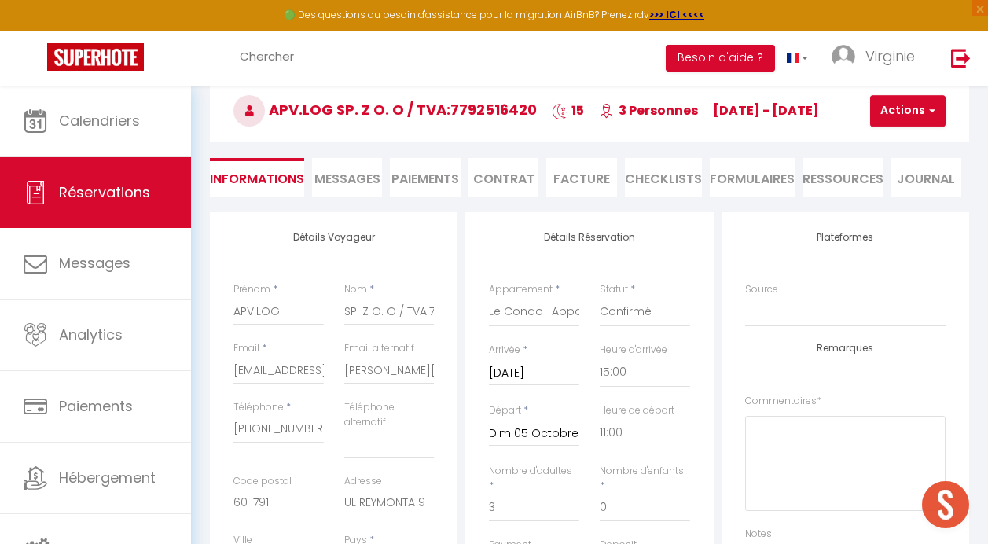
drag, startPoint x: 232, startPoint y: 369, endPoint x: 258, endPoint y: 369, distance: 25.9
click at [258, 369] on div "Email * [EMAIL_ADDRESS][DOMAIN_NAME]" at bounding box center [278, 370] width 111 height 59
drag, startPoint x: 235, startPoint y: 367, endPoint x: 336, endPoint y: 366, distance: 100.6
click at [336, 366] on div "Email * [EMAIL_ADDRESS][DOMAIN_NAME] Email alternatif [PERSON_NAME][EMAIL_ADDRE…" at bounding box center [334, 370] width 222 height 59
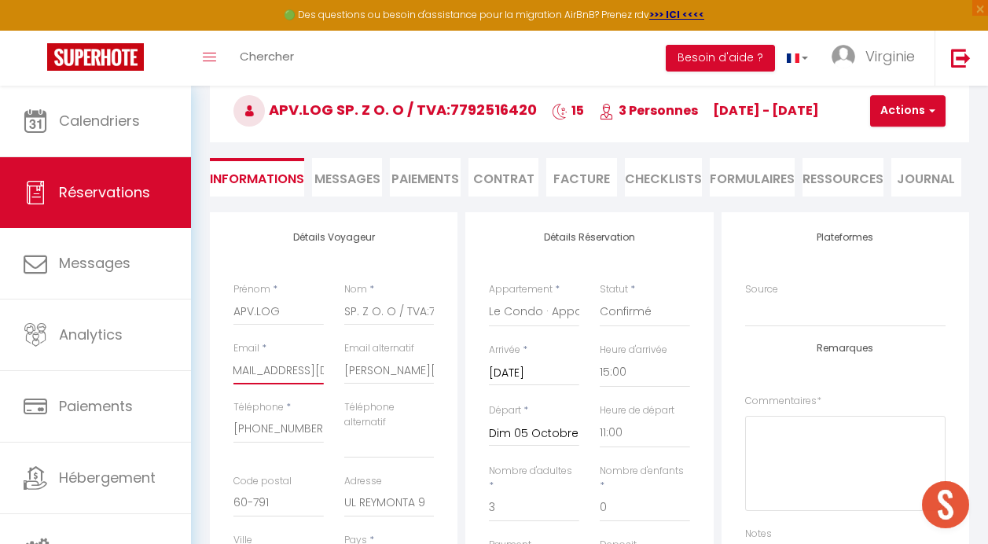
scroll to position [0, 0]
drag, startPoint x: 318, startPoint y: 435, endPoint x: 296, endPoint y: 437, distance: 22.1
click at [308, 437] on input "[PHONE_NUMBER]" at bounding box center [278, 429] width 90 height 28
click at [238, 435] on input "[PHONE_NUMBER]" at bounding box center [278, 429] width 90 height 28
drag, startPoint x: 234, startPoint y: 430, endPoint x: 311, endPoint y: 428, distance: 77.1
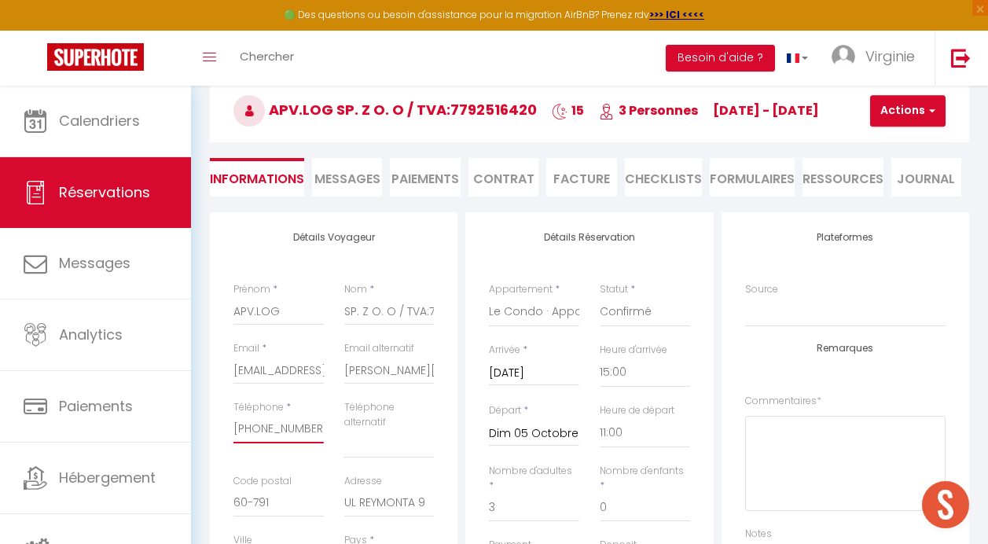
click at [311, 428] on input "[PHONE_NUMBER]" at bounding box center [278, 429] width 90 height 28
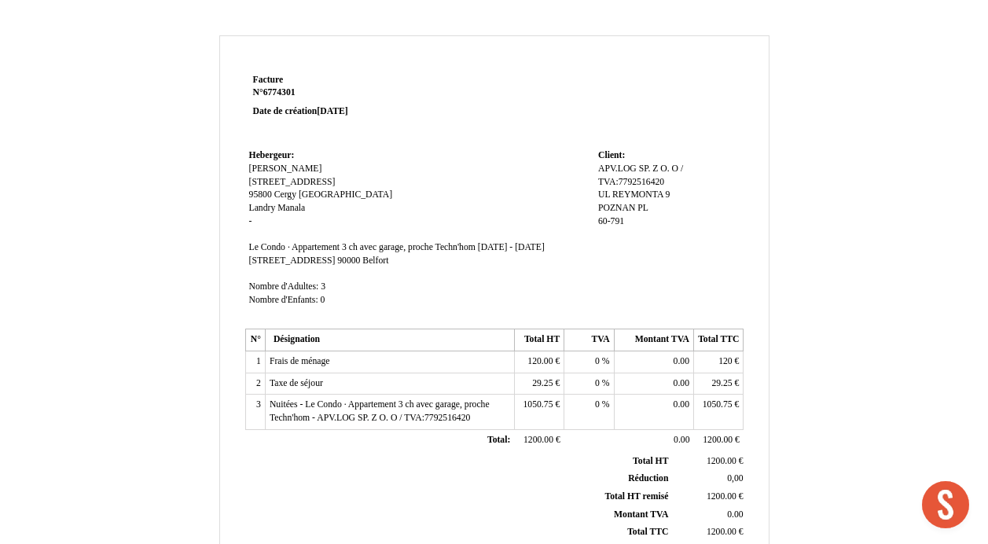
drag, startPoint x: 596, startPoint y: 193, endPoint x: 661, endPoint y: 224, distance: 72.1
click at [661, 224] on td "Client: Client: APV.LOG APV.LOG SP. Z O. O / TVA:7792516420 SP. Z O. O / TVA:77…" at bounding box center [668, 234] width 149 height 179
drag, startPoint x: 661, startPoint y: 224, endPoint x: 622, endPoint y: 210, distance: 41.0
copy div "UL REYMONTA 9 POZNAN PL 60-791"
drag, startPoint x: 639, startPoint y: 167, endPoint x: 677, endPoint y: 162, distance: 38.0
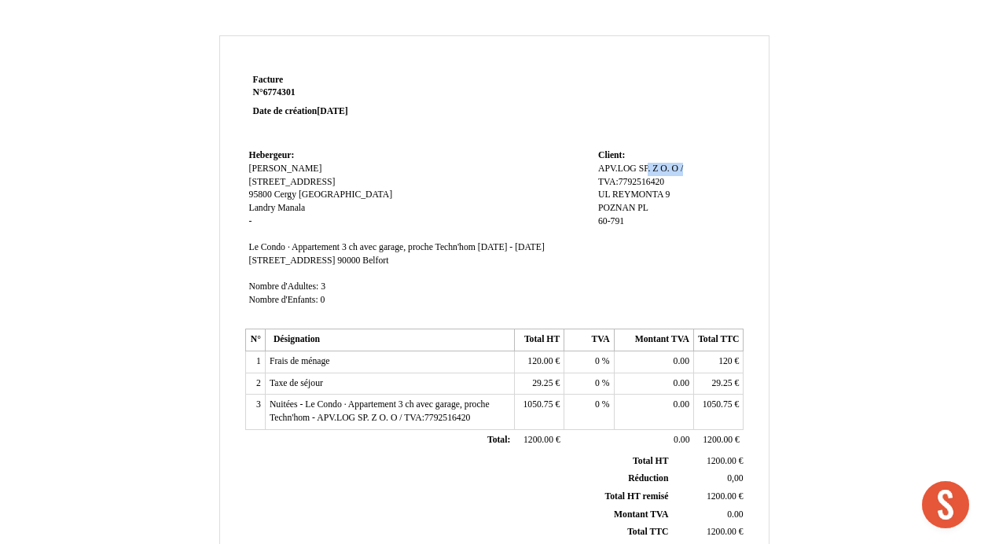
click at [677, 163] on div "APV.LOG APV.LOG SP. Z O. O / TVA:7792516420 SP. Z O. O / TVA:7792516420 UL REYM…" at bounding box center [668, 202] width 141 height 79
drag, startPoint x: 674, startPoint y: 163, endPoint x: 527, endPoint y: 94, distance: 162.8
click at [527, 94] on td at bounding box center [594, 107] width 299 height 75
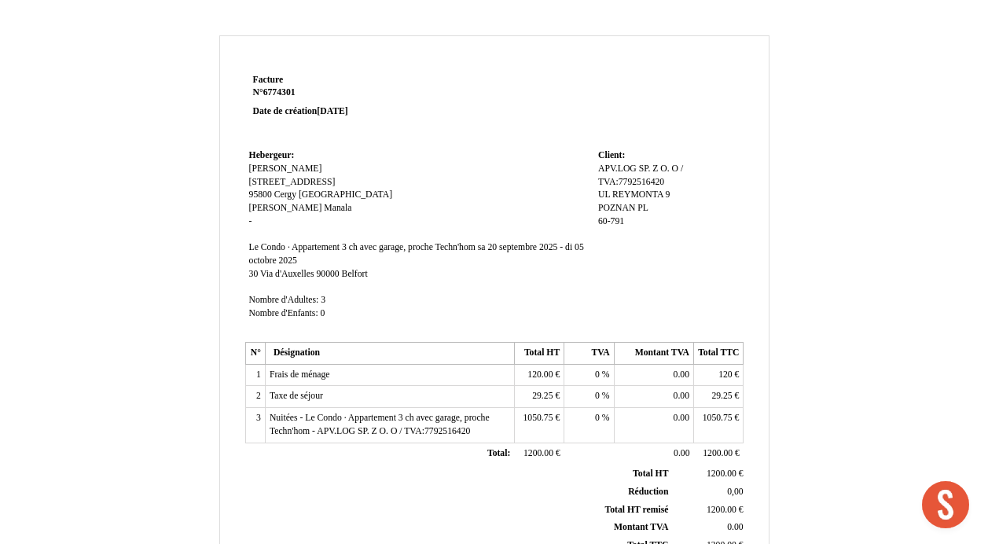
drag, startPoint x: 597, startPoint y: 196, endPoint x: 632, endPoint y: 226, distance: 45.7
click at [632, 226] on div "APV.LOG APV.LOG SP. Z O. O / TVA:7792516420 SP. Z O. O / TVA:7792516420 UL REYM…" at bounding box center [668, 202] width 141 height 79
drag, startPoint x: 632, startPoint y: 226, endPoint x: 622, endPoint y: 203, distance: 25.0
copy div "UL REYMONTA 9 POZNAN PL 60-791"
